Goal: Entertainment & Leisure: Consume media (video, audio)

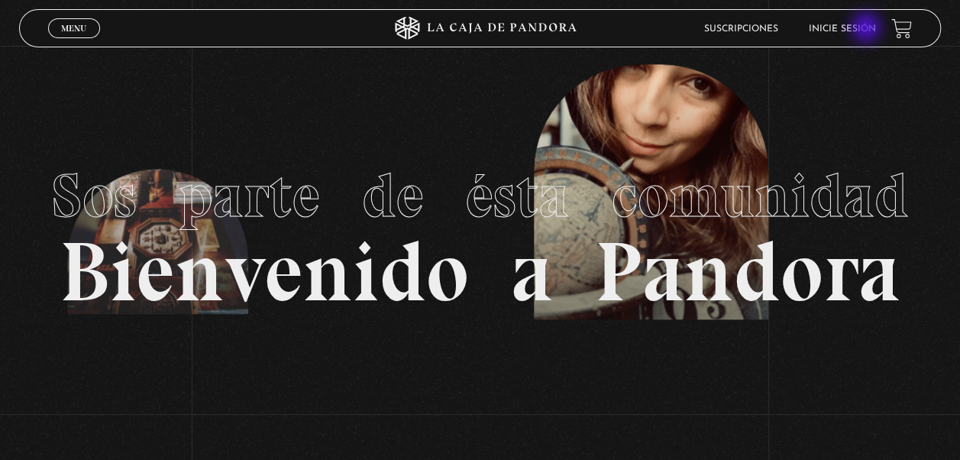
click at [867, 29] on link "Inicie sesión" at bounding box center [842, 28] width 67 height 9
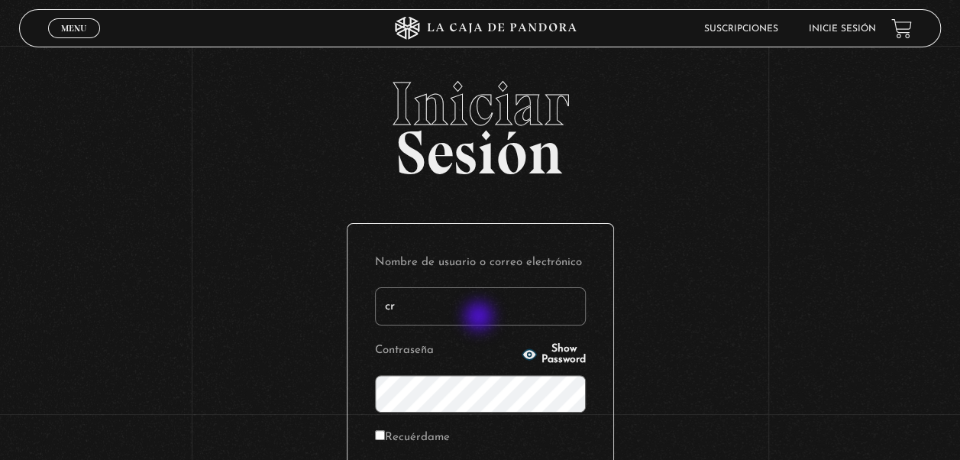
type input "[EMAIL_ADDRESS][DOMAIN_NAME]"
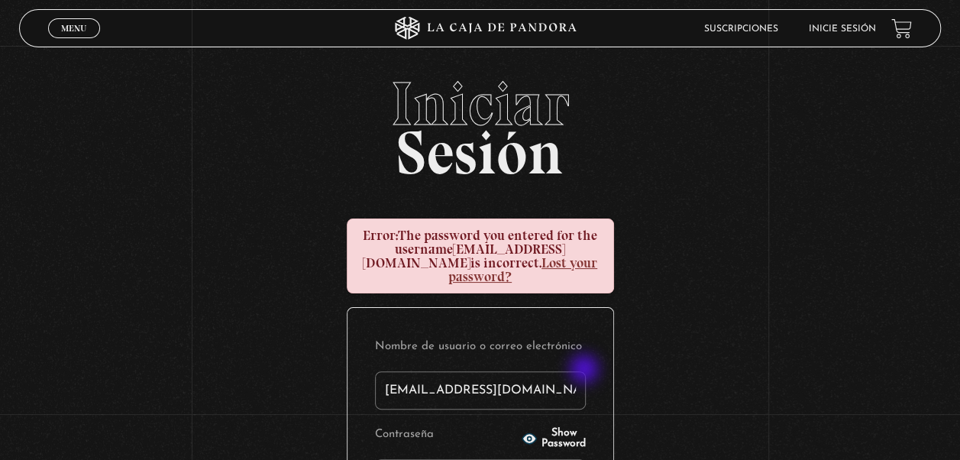
scroll to position [76, 0]
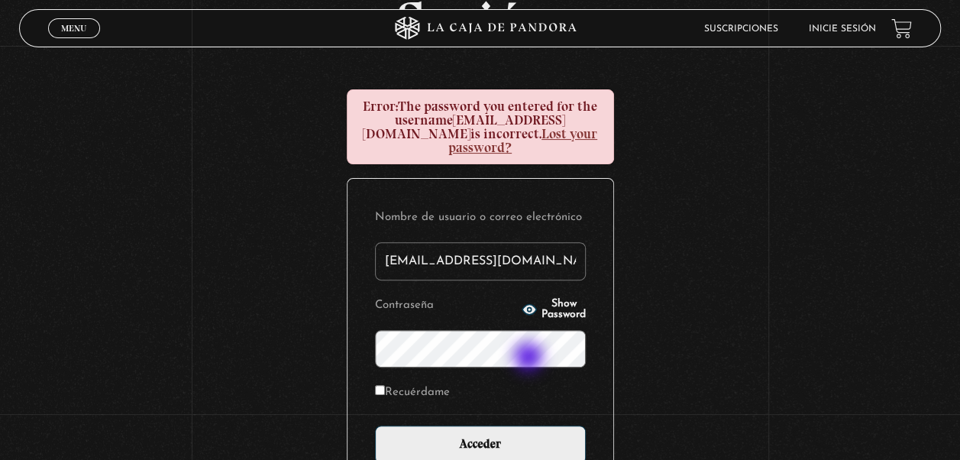
scroll to position [153, 0]
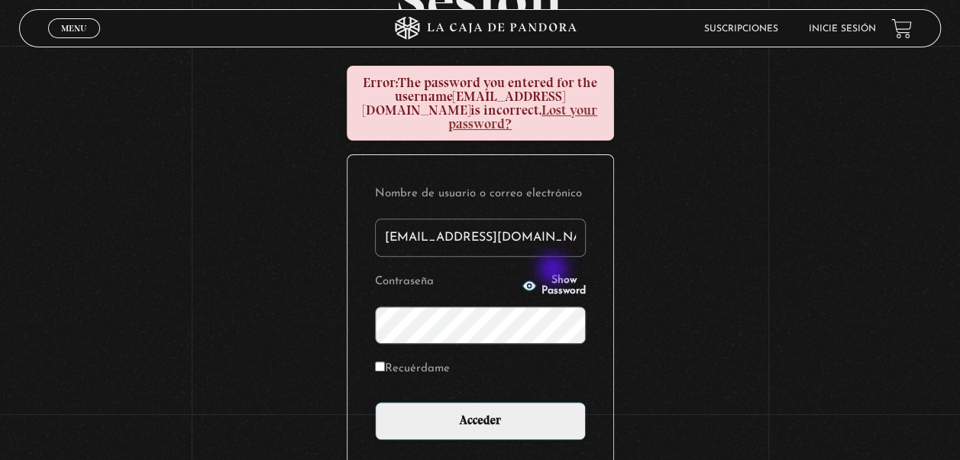
click at [554, 275] on span "Show Password" at bounding box center [563, 285] width 44 height 21
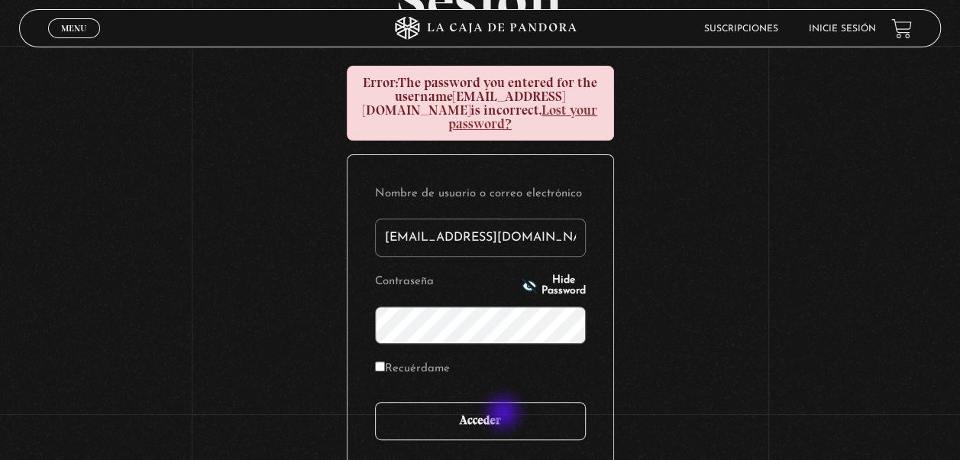
click at [505, 414] on input "Acceder" at bounding box center [480, 421] width 211 height 38
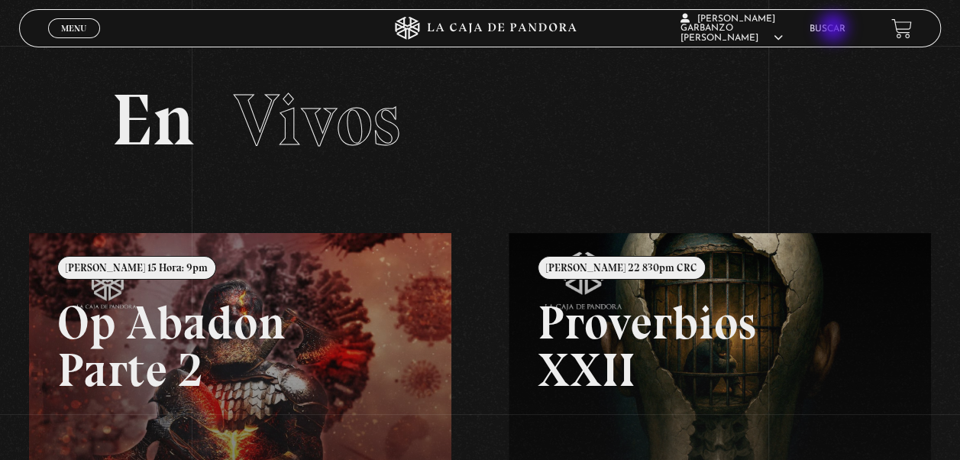
click at [835, 29] on link "Buscar" at bounding box center [827, 28] width 36 height 9
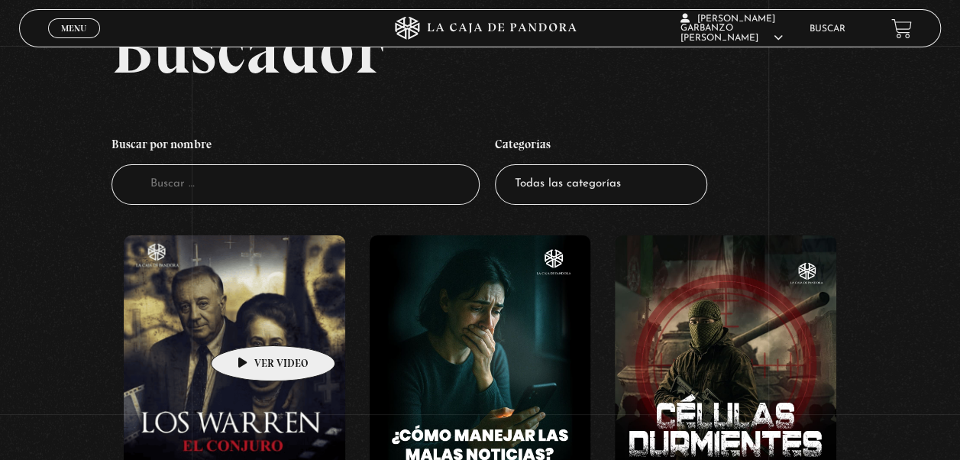
scroll to position [153, 0]
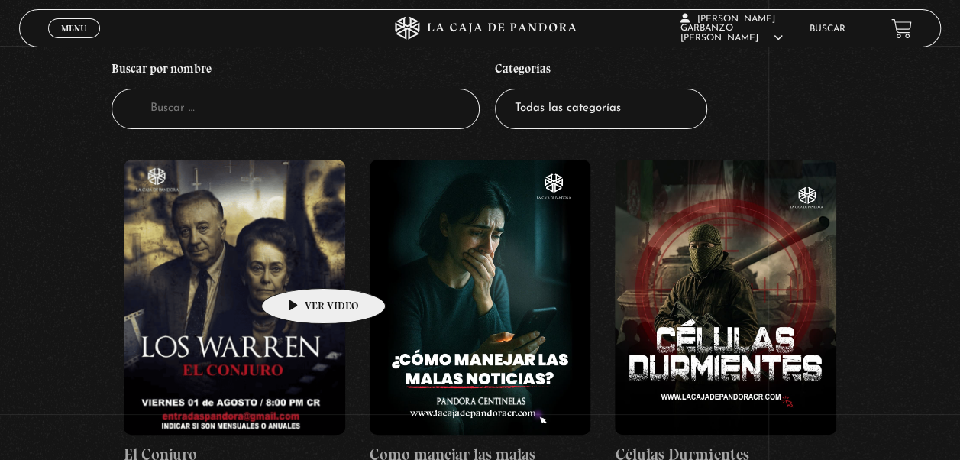
click at [299, 264] on figure at bounding box center [234, 297] width 221 height 275
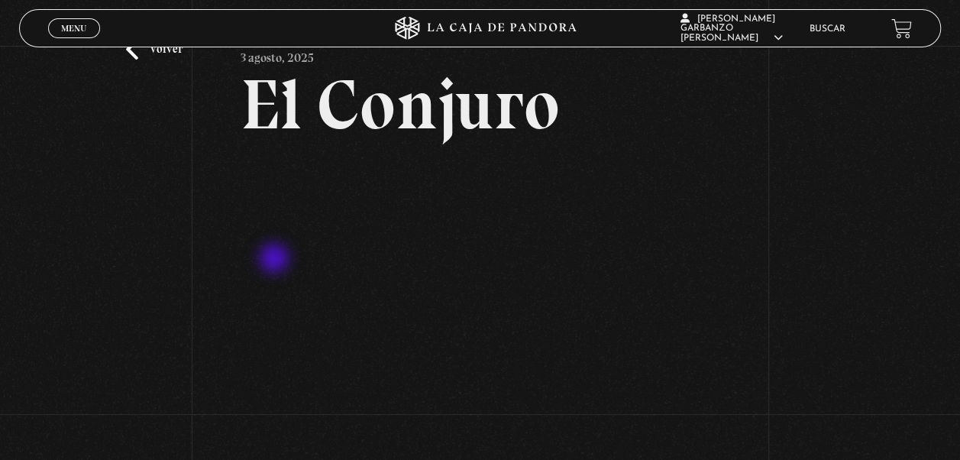
scroll to position [76, 0]
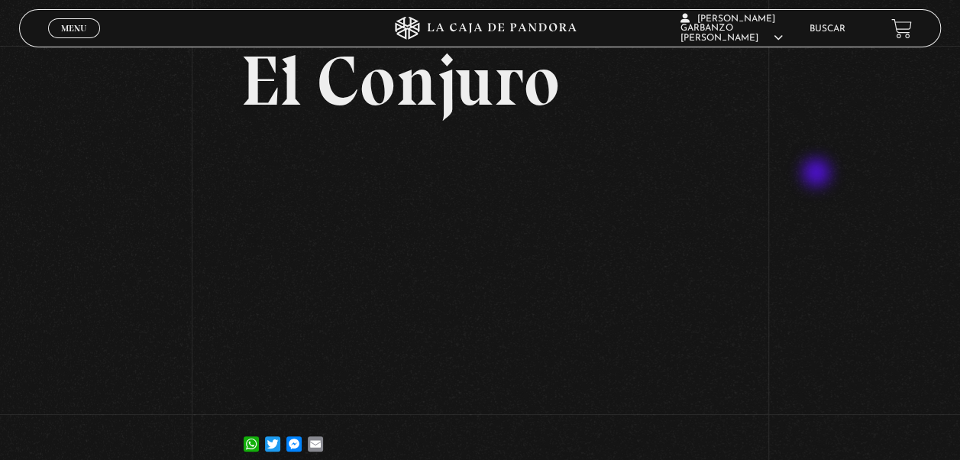
click at [818, 174] on div "Volver 3 agosto, 2025 El Conjuro WhatsApp Twitter Messenger Email" at bounding box center [480, 223] width 960 height 509
click at [780, 346] on div "Volver 3 agosto, 2025 El Conjuro WhatsApp Twitter Messenger Email" at bounding box center [480, 223] width 960 height 509
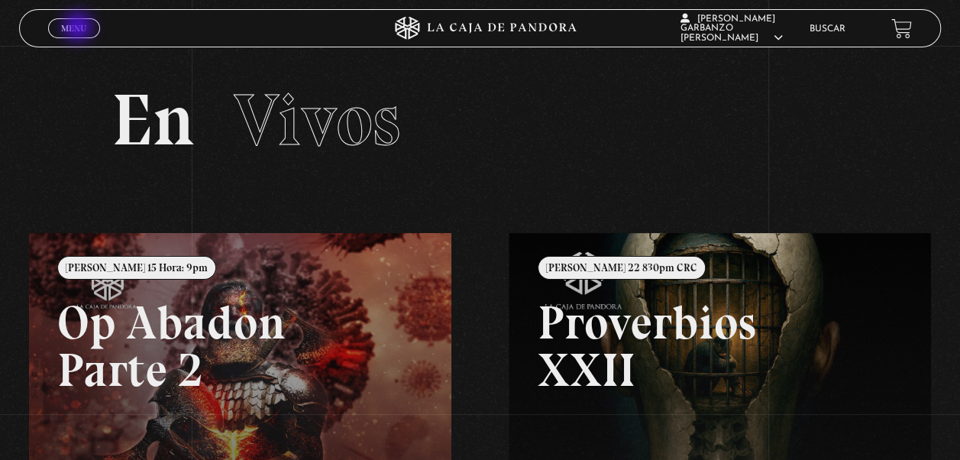
click at [79, 28] on span "Menu" at bounding box center [73, 28] width 25 height 9
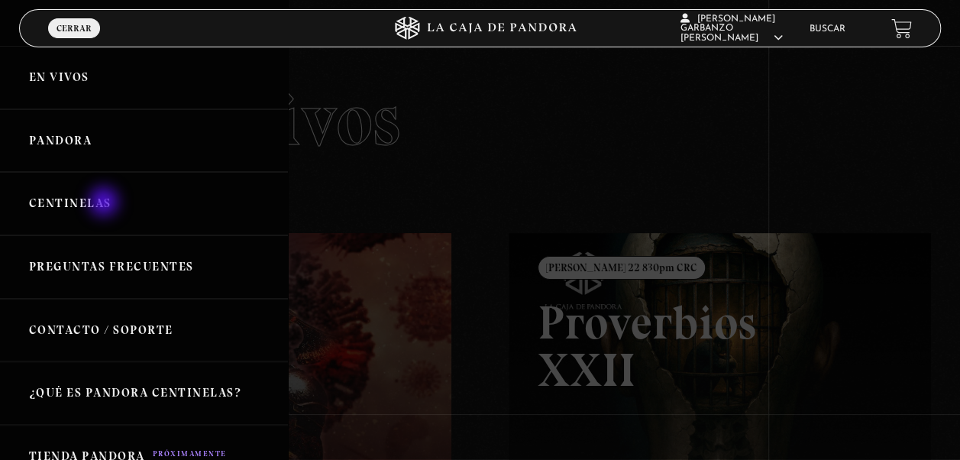
click at [105, 203] on link "Centinelas" at bounding box center [144, 203] width 288 height 63
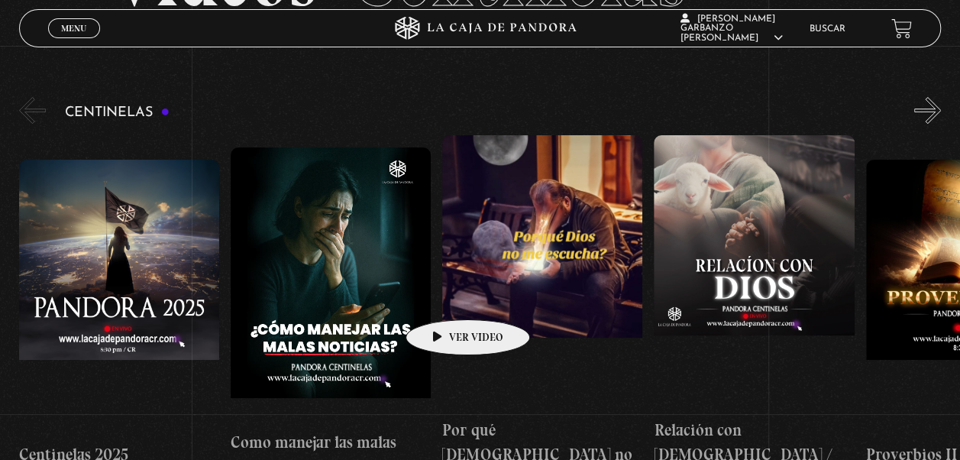
scroll to position [76, 0]
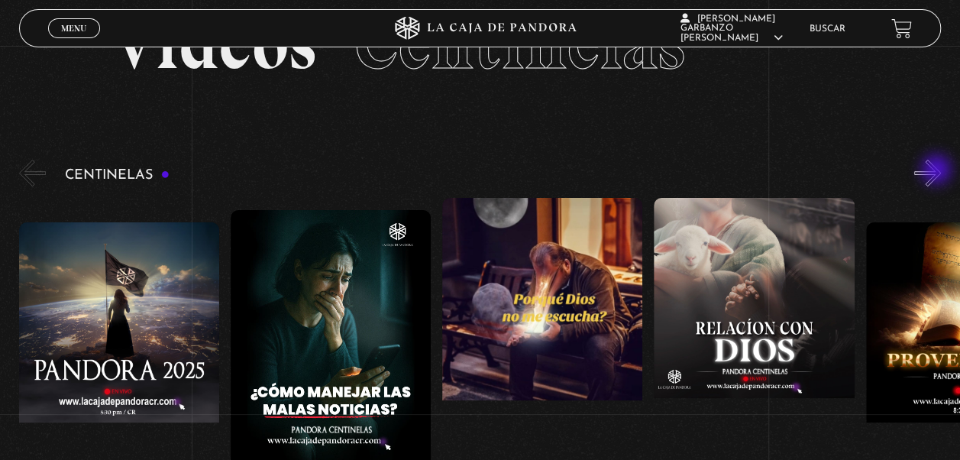
click at [938, 171] on button "»" at bounding box center [927, 173] width 27 height 27
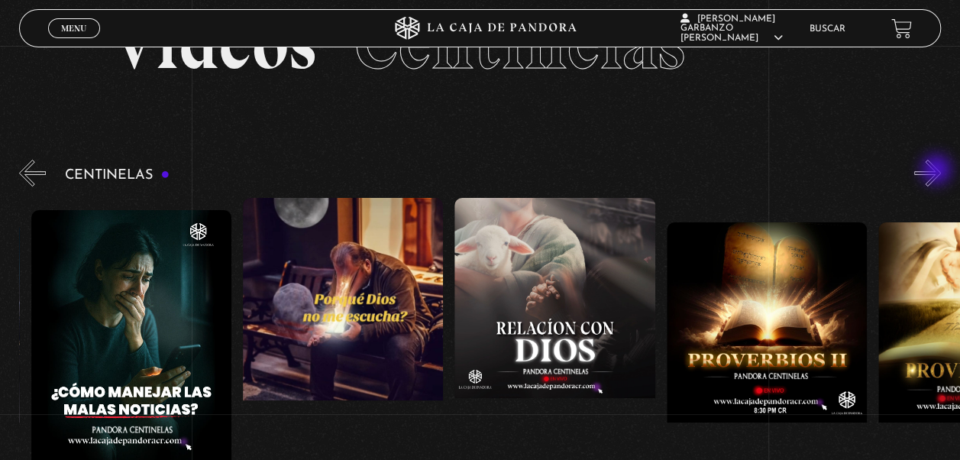
click at [938, 170] on button "»" at bounding box center [927, 173] width 27 height 27
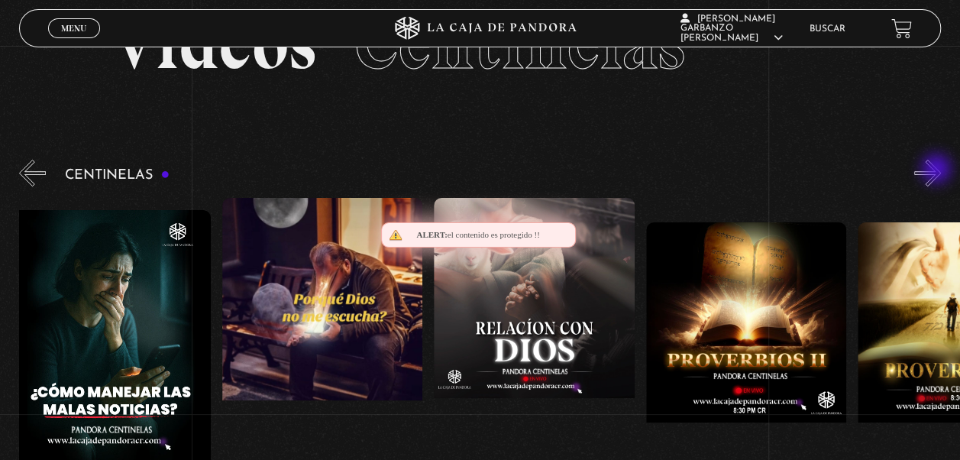
click at [938, 170] on button "»" at bounding box center [927, 173] width 27 height 27
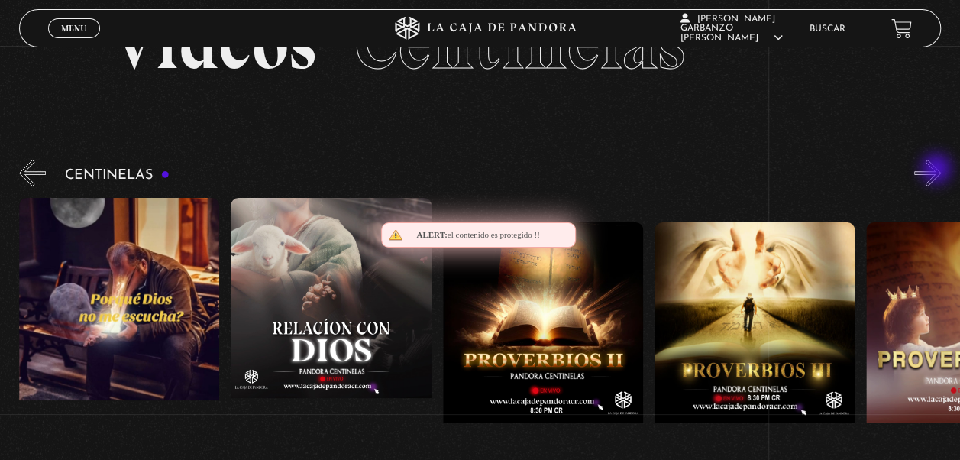
click at [938, 170] on button "»" at bounding box center [927, 173] width 27 height 27
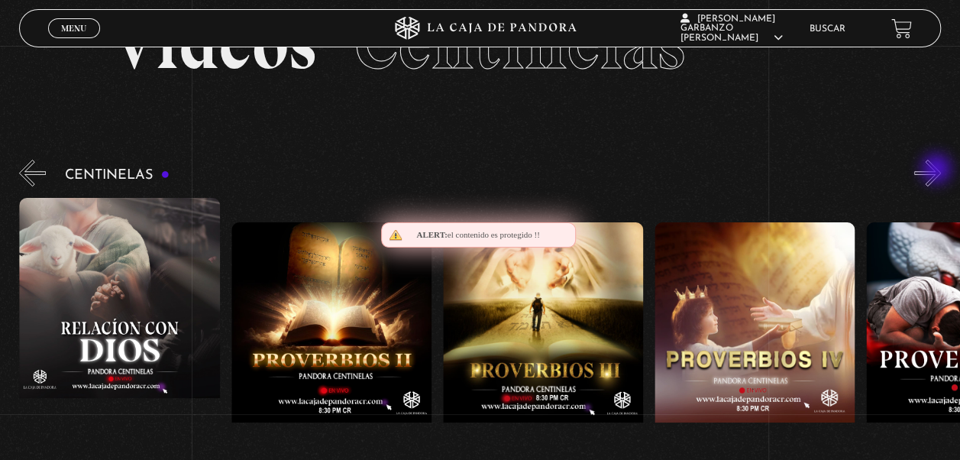
click at [938, 170] on button "»" at bounding box center [927, 173] width 27 height 27
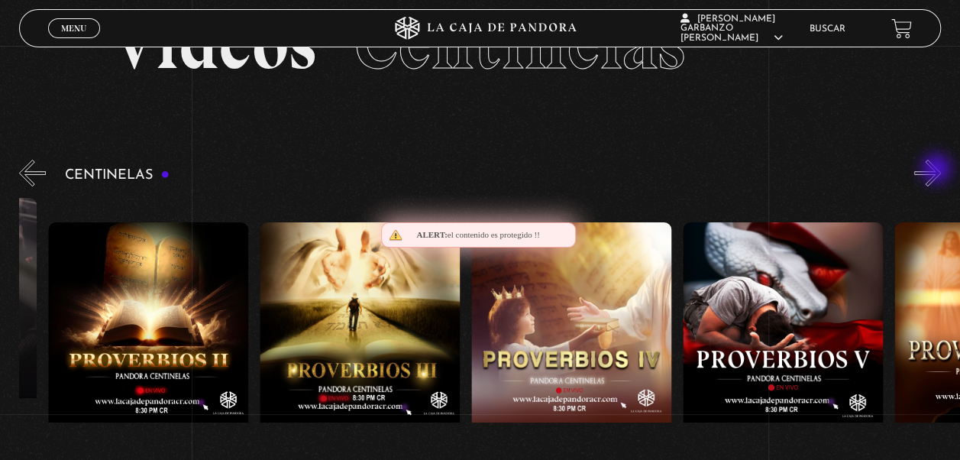
click at [938, 170] on button "»" at bounding box center [927, 173] width 27 height 27
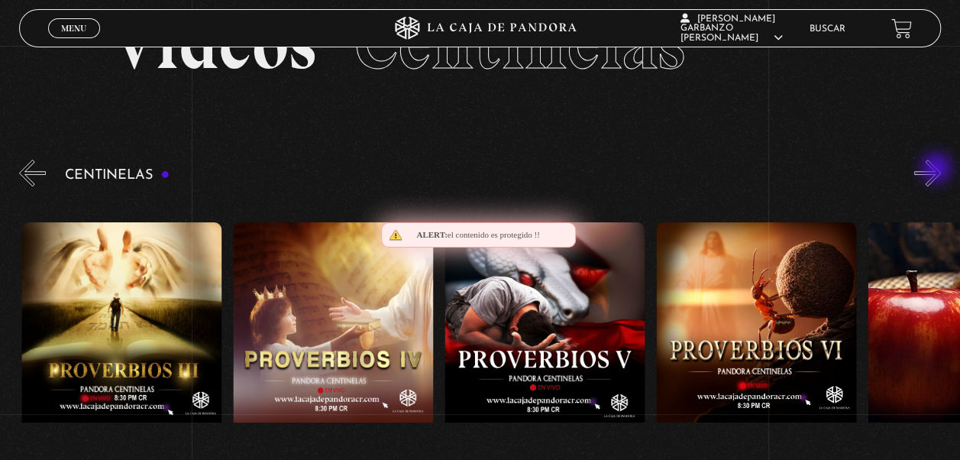
click at [938, 170] on button "»" at bounding box center [927, 173] width 27 height 27
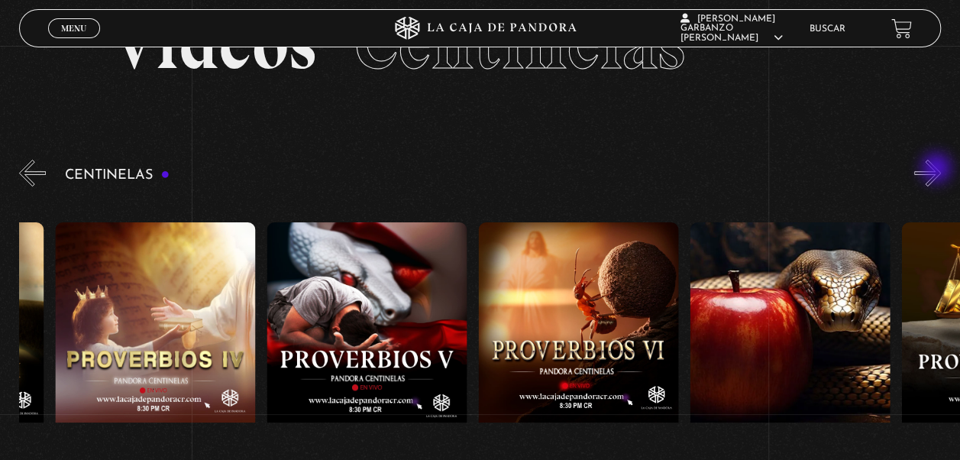
click at [938, 170] on button "»" at bounding box center [927, 173] width 27 height 27
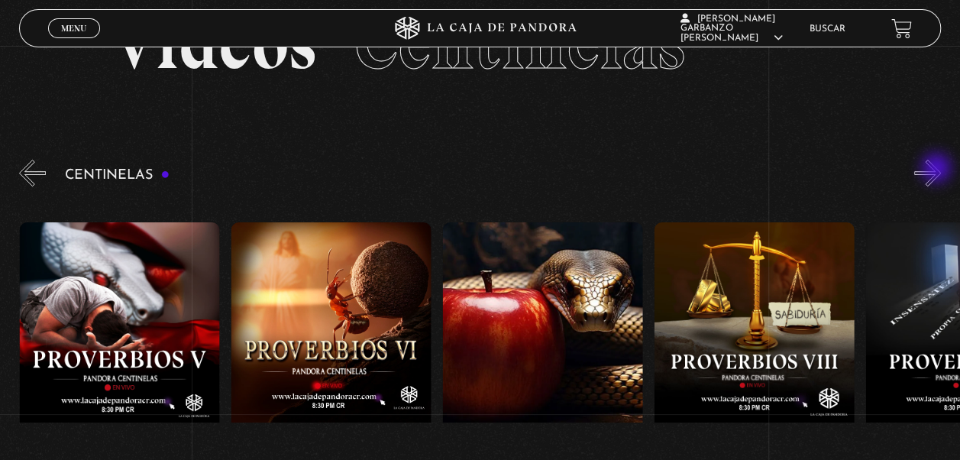
scroll to position [0, 1481]
click at [938, 170] on button "»" at bounding box center [927, 173] width 27 height 27
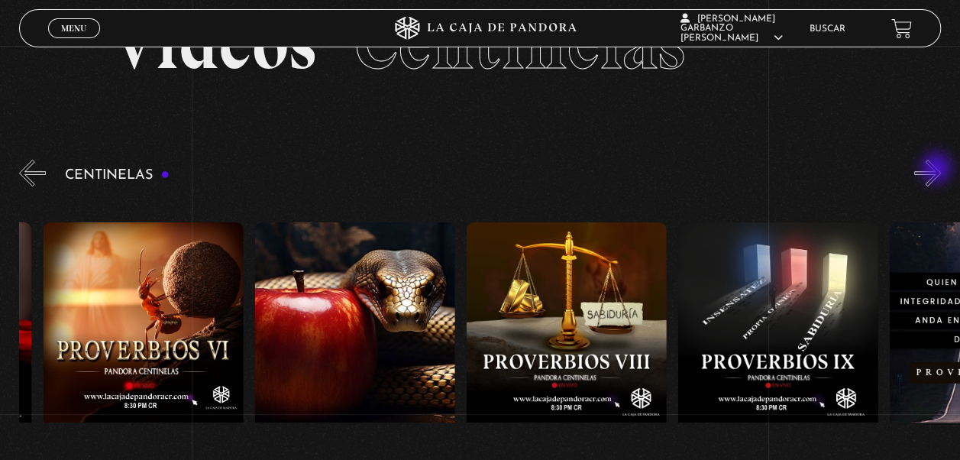
scroll to position [0, 1692]
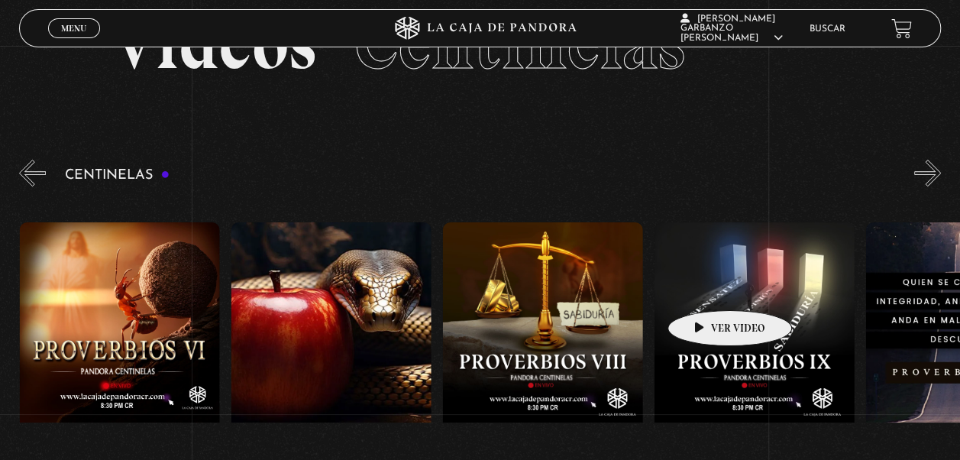
click at [706, 287] on figure at bounding box center [754, 359] width 200 height 275
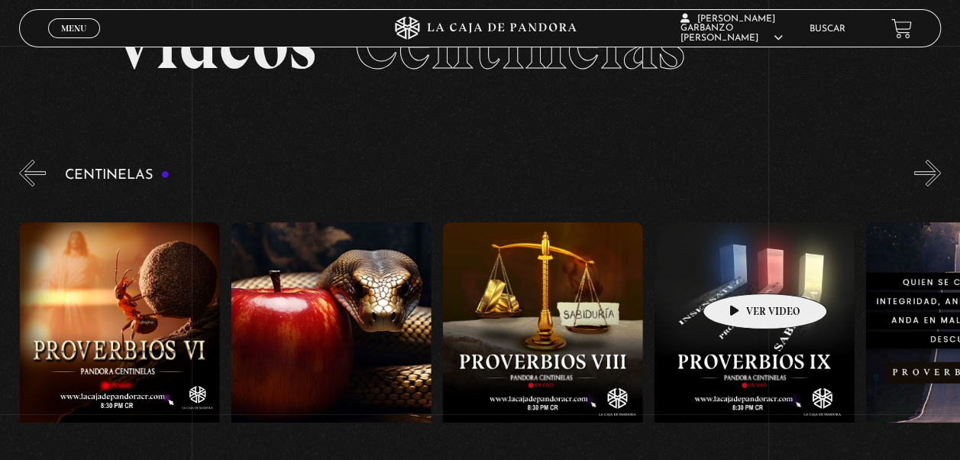
click at [741, 270] on figure at bounding box center [754, 359] width 200 height 275
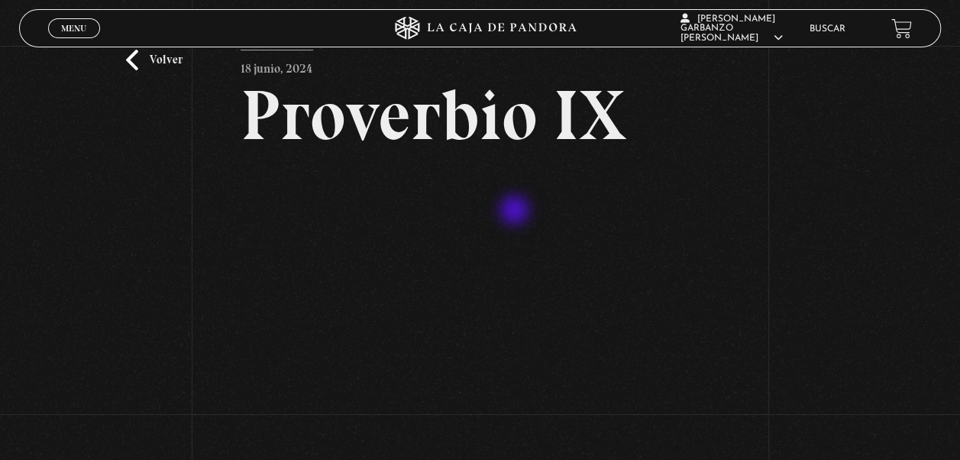
scroll to position [76, 0]
